Goal: Find specific page/section: Find specific page/section

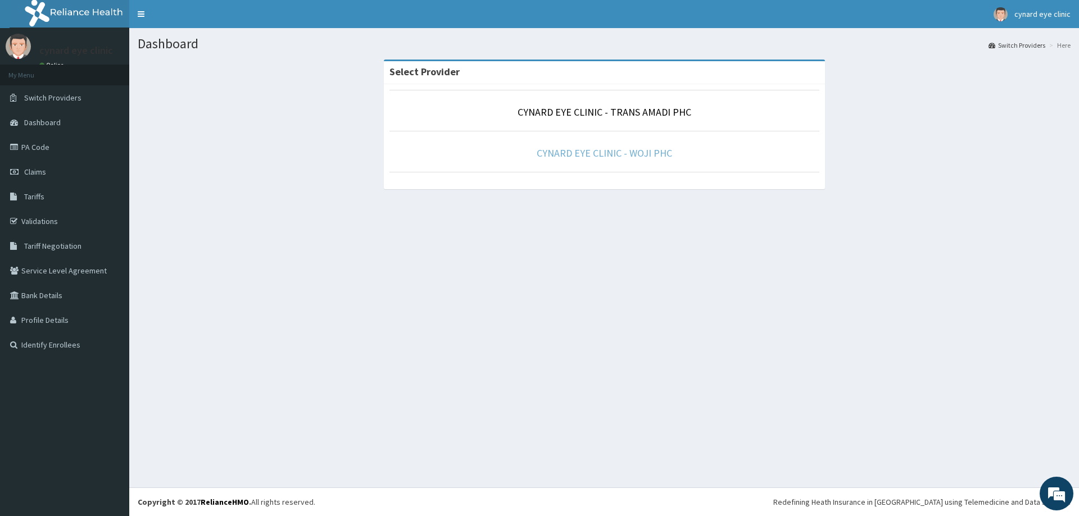
click at [602, 155] on link "CYNARD EYE CLINIC - WOJI PHC" at bounding box center [604, 153] width 135 height 13
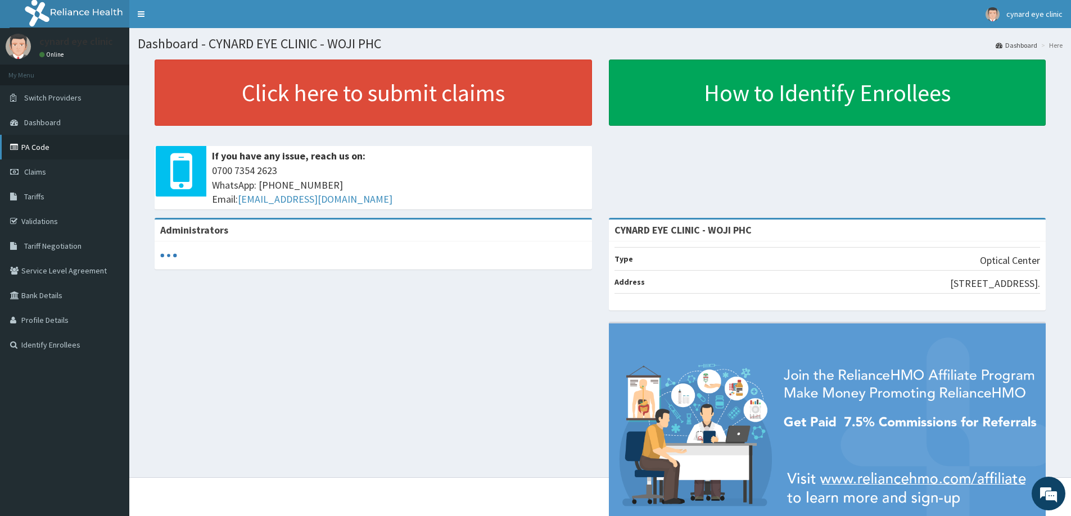
click at [26, 147] on link "PA Code" at bounding box center [64, 147] width 129 height 25
